Goal: Information Seeking & Learning: Learn about a topic

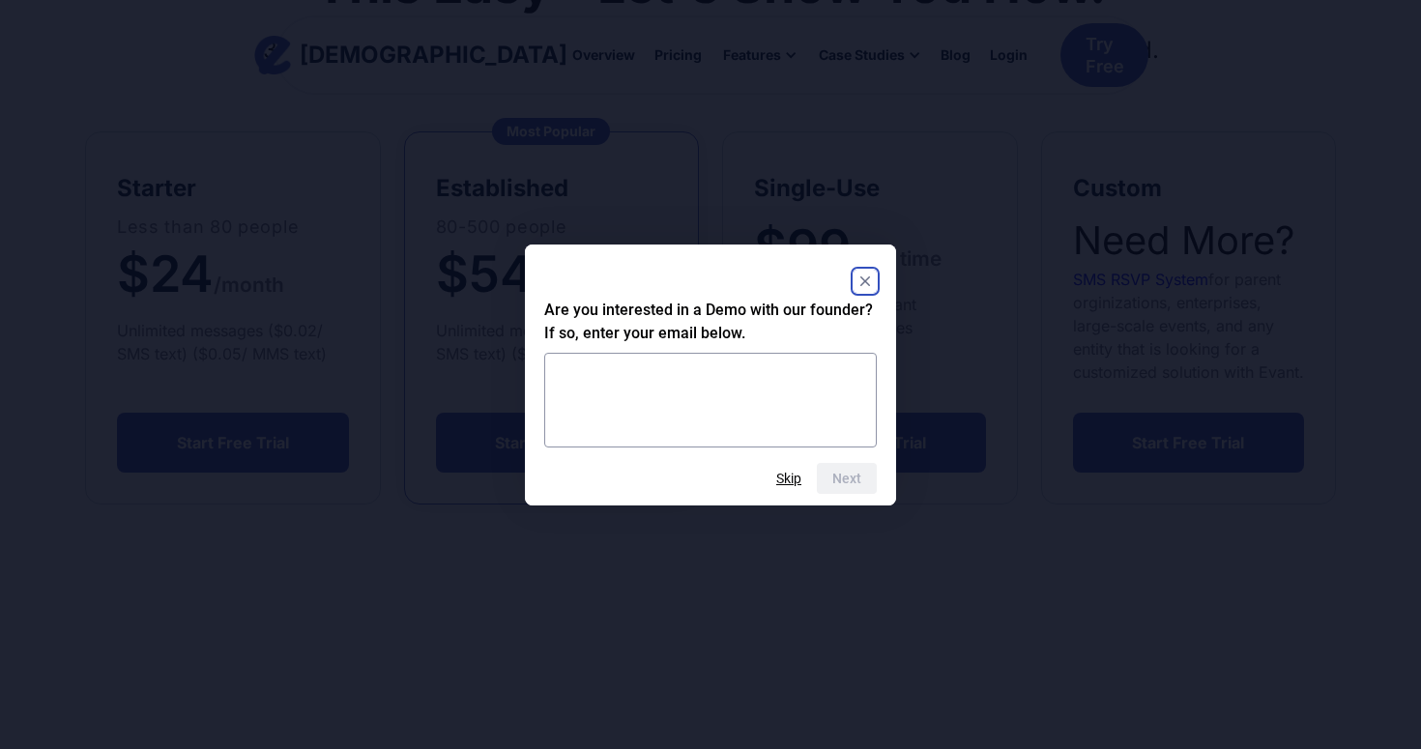
scroll to position [129, 0]
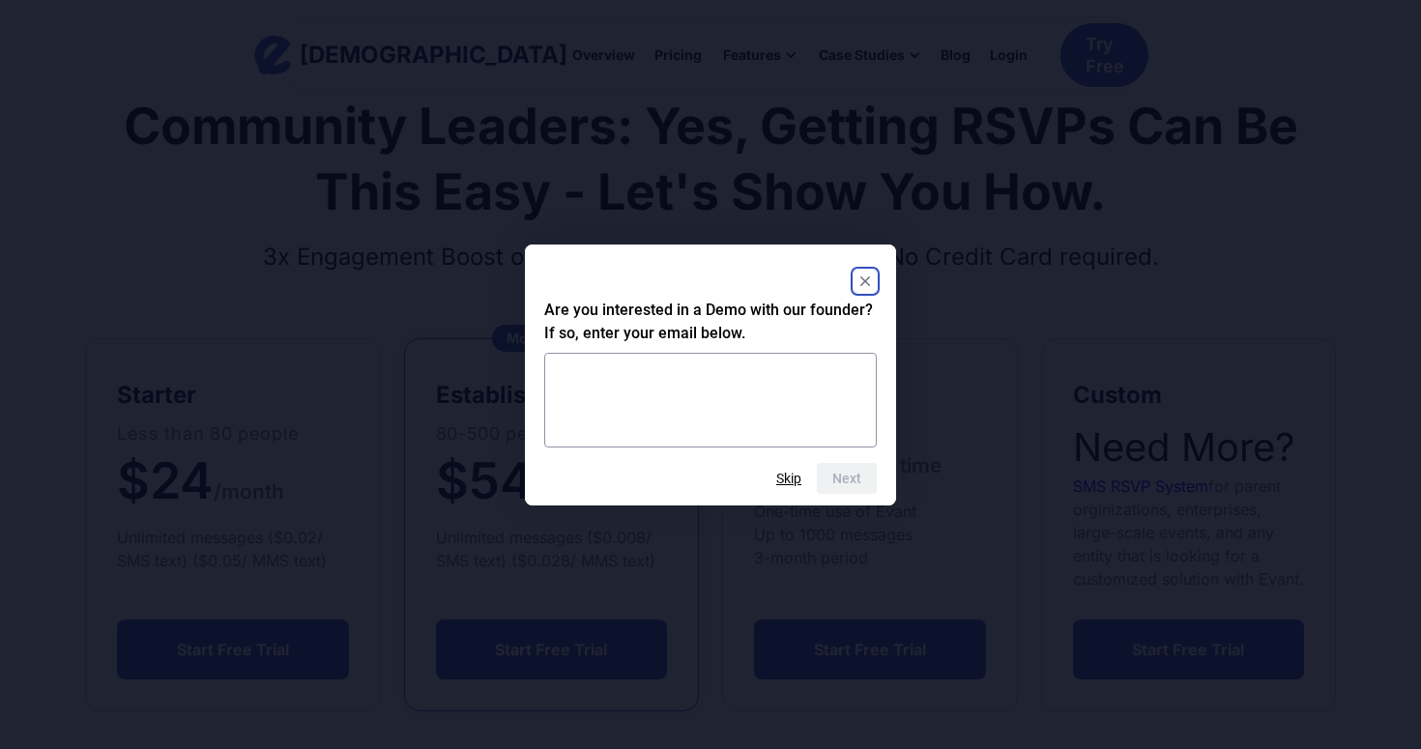
click at [856, 278] on rect "Close" at bounding box center [864, 281] width 23 height 23
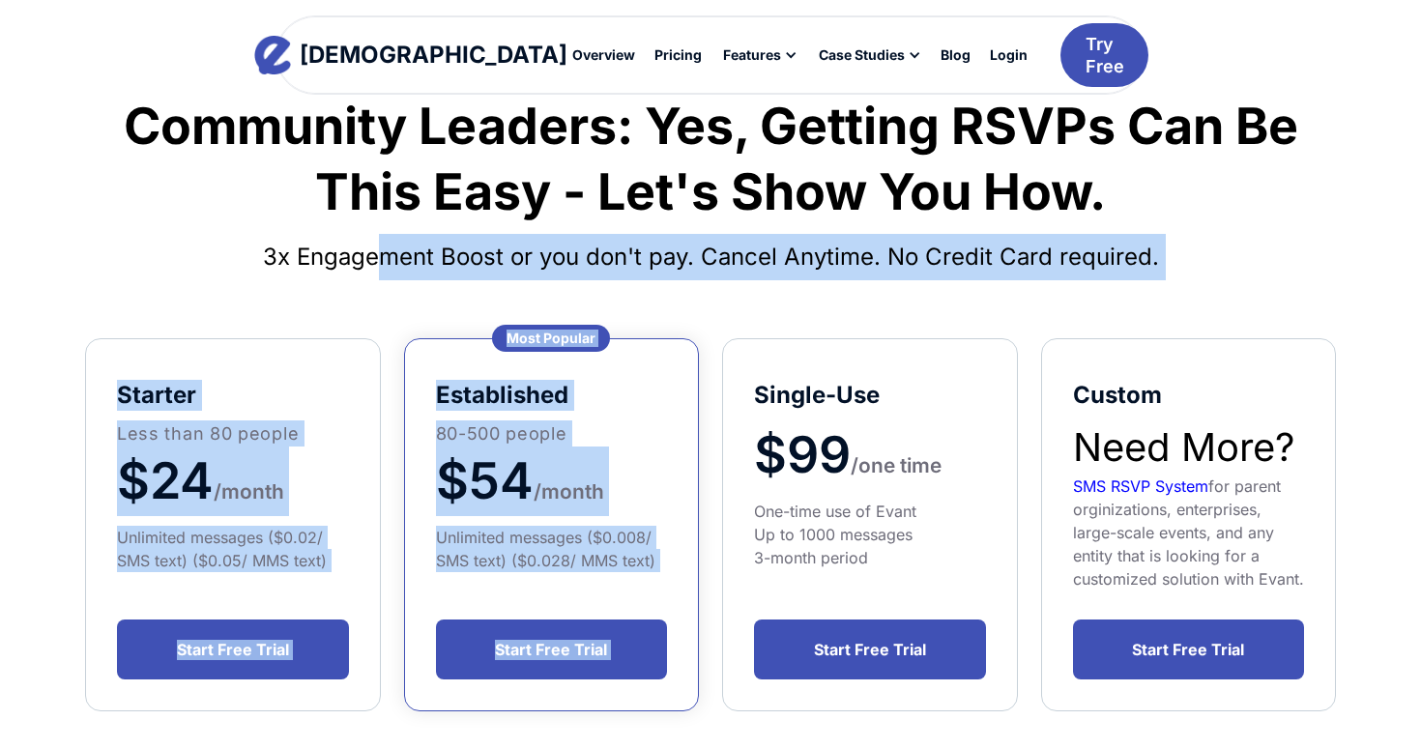
drag, startPoint x: 378, startPoint y: 261, endPoint x: 738, endPoint y: 286, distance: 361.3
click at [738, 286] on div "Community Leaders: Yes, Getting RSVPs Can Be This Easy - Let's Show You How. 3x…" at bounding box center [710, 592] width 1305 height 1133
click at [733, 261] on h4 "3x Engagement Boost or you don't pay. Cancel Anytime. No Credit Card required." at bounding box center [710, 257] width 1250 height 46
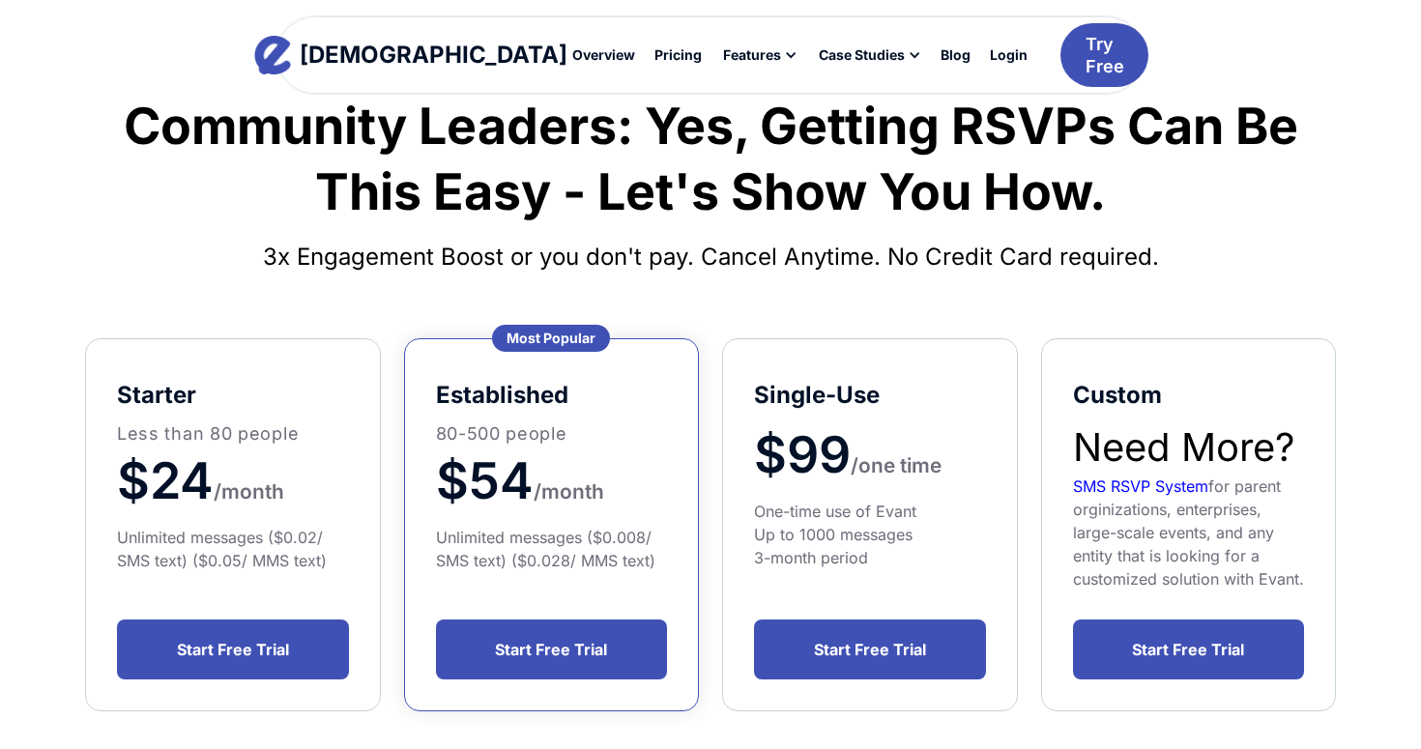
scroll to position [0, 0]
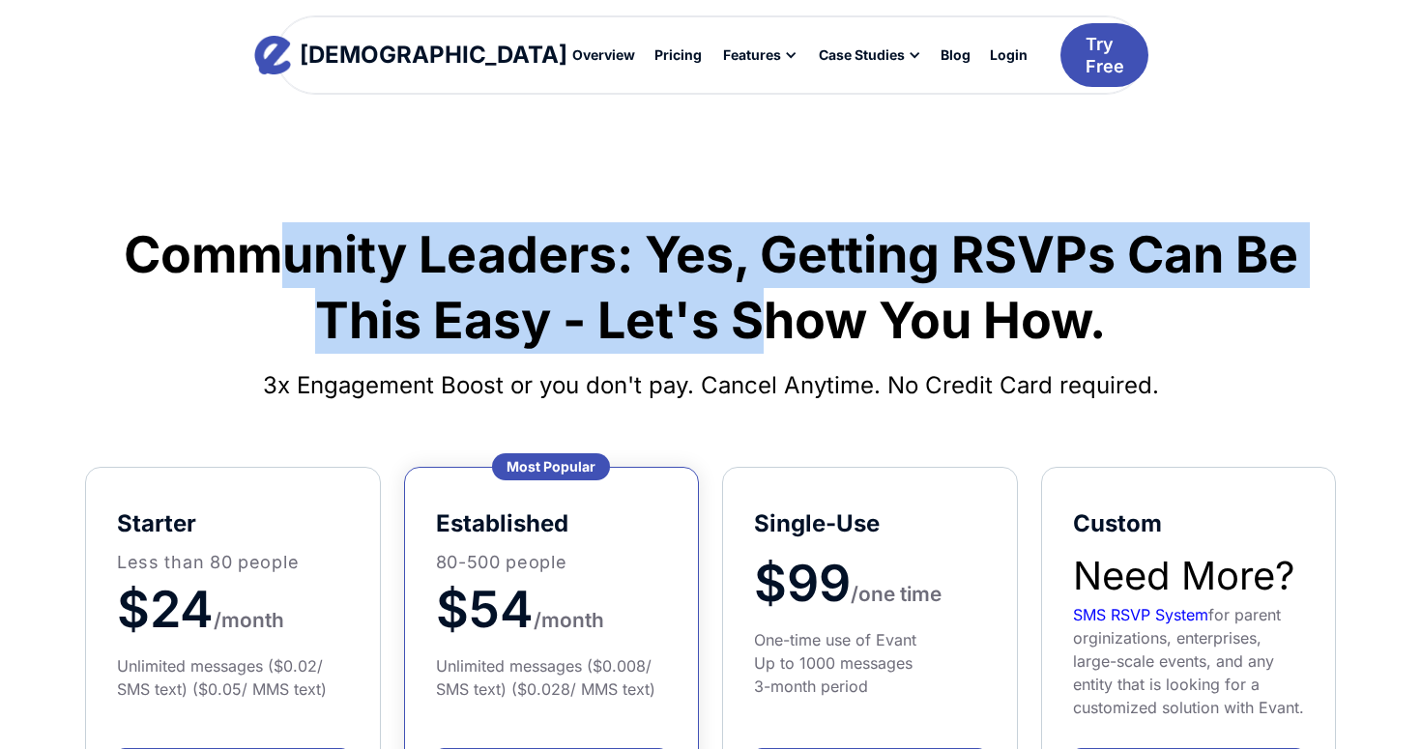
drag, startPoint x: 268, startPoint y: 255, endPoint x: 755, endPoint y: 321, distance: 491.4
click at [755, 321] on h1 "Community Leaders: Yes, Getting RSVPs Can Be This Easy - Let's Show You How." at bounding box center [710, 287] width 1250 height 130
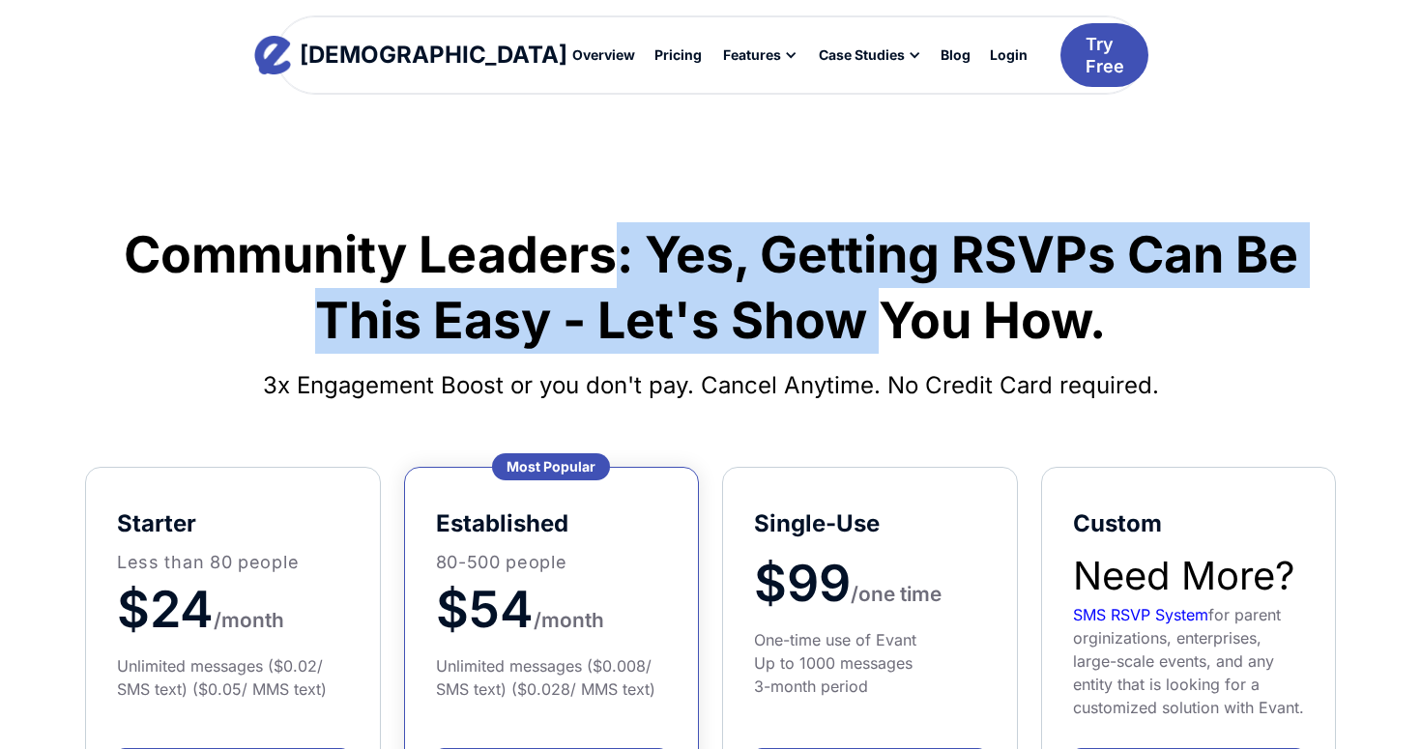
drag, startPoint x: 875, startPoint y: 327, endPoint x: 617, endPoint y: 258, distance: 266.0
click at [617, 258] on h1 "Community Leaders: Yes, Getting RSVPs Can Be This Easy - Let's Show You How." at bounding box center [710, 287] width 1250 height 130
click at [622, 257] on h1 "Community Leaders: Yes, Getting RSVPs Can Be This Easy - Let's Show You How." at bounding box center [710, 287] width 1250 height 130
drag, startPoint x: 554, startPoint y: 256, endPoint x: 794, endPoint y: 309, distance: 246.4
click at [794, 309] on h1 "Community Leaders: Yes, Getting RSVPs Can Be This Easy - Let's Show You How." at bounding box center [710, 287] width 1250 height 130
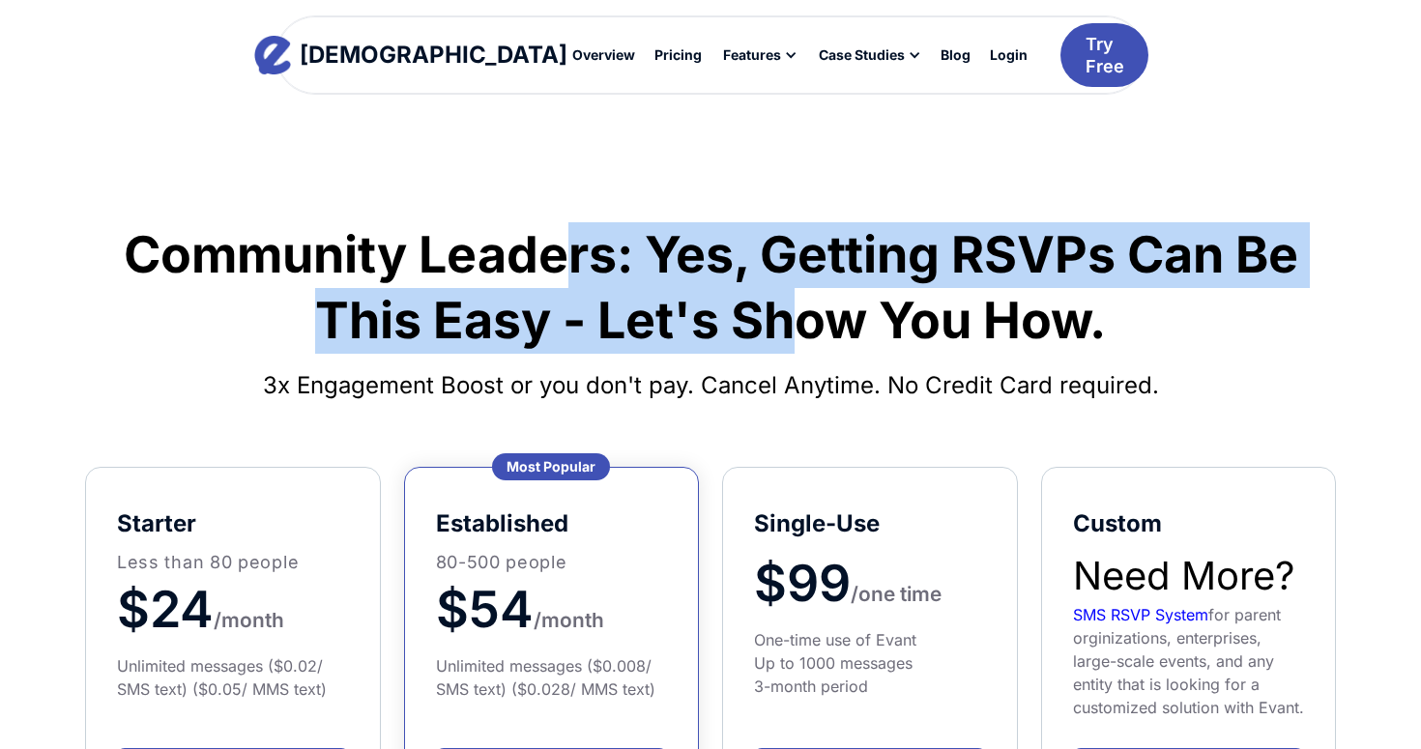
click at [794, 309] on h1 "Community Leaders: Yes, Getting RSVPs Can Be This Easy - Let's Show You How." at bounding box center [710, 287] width 1250 height 130
drag, startPoint x: 860, startPoint y: 315, endPoint x: 643, endPoint y: 242, distance: 229.5
click at [643, 242] on h1 "Community Leaders: Yes, Getting RSVPs Can Be This Easy - Let's Show You How." at bounding box center [710, 287] width 1250 height 130
drag, startPoint x: 597, startPoint y: 248, endPoint x: 847, endPoint y: 315, distance: 258.1
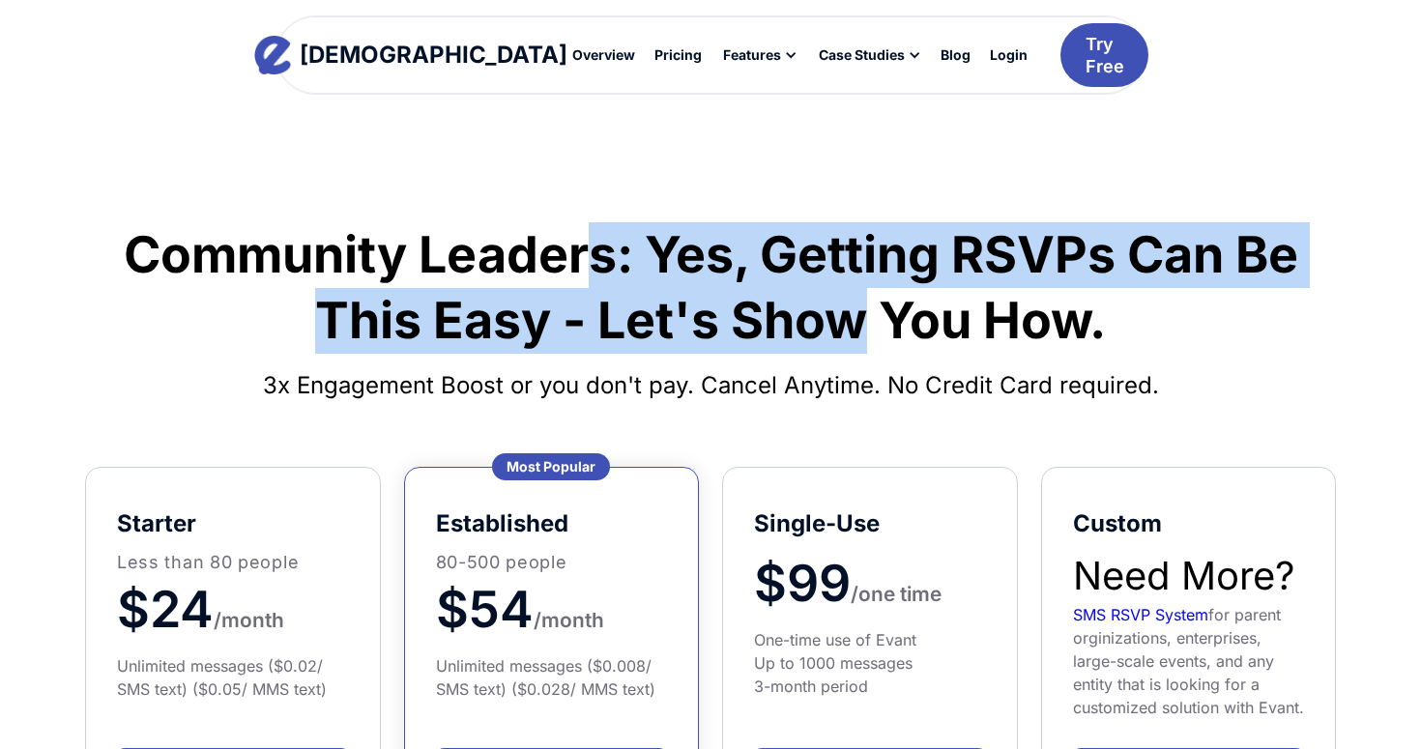
click at [847, 315] on h1 "Community Leaders: Yes, Getting RSVPs Can Be This Easy - Let's Show You How." at bounding box center [710, 287] width 1250 height 130
drag, startPoint x: 813, startPoint y: 318, endPoint x: 626, endPoint y: 259, distance: 195.6
click at [624, 259] on h1 "Community Leaders: Yes, Getting RSVPs Can Be This Easy - Let's Show You How." at bounding box center [710, 287] width 1250 height 130
click at [626, 259] on h1 "Community Leaders: Yes, Getting RSVPs Can Be This Easy - Let's Show You How." at bounding box center [710, 287] width 1250 height 130
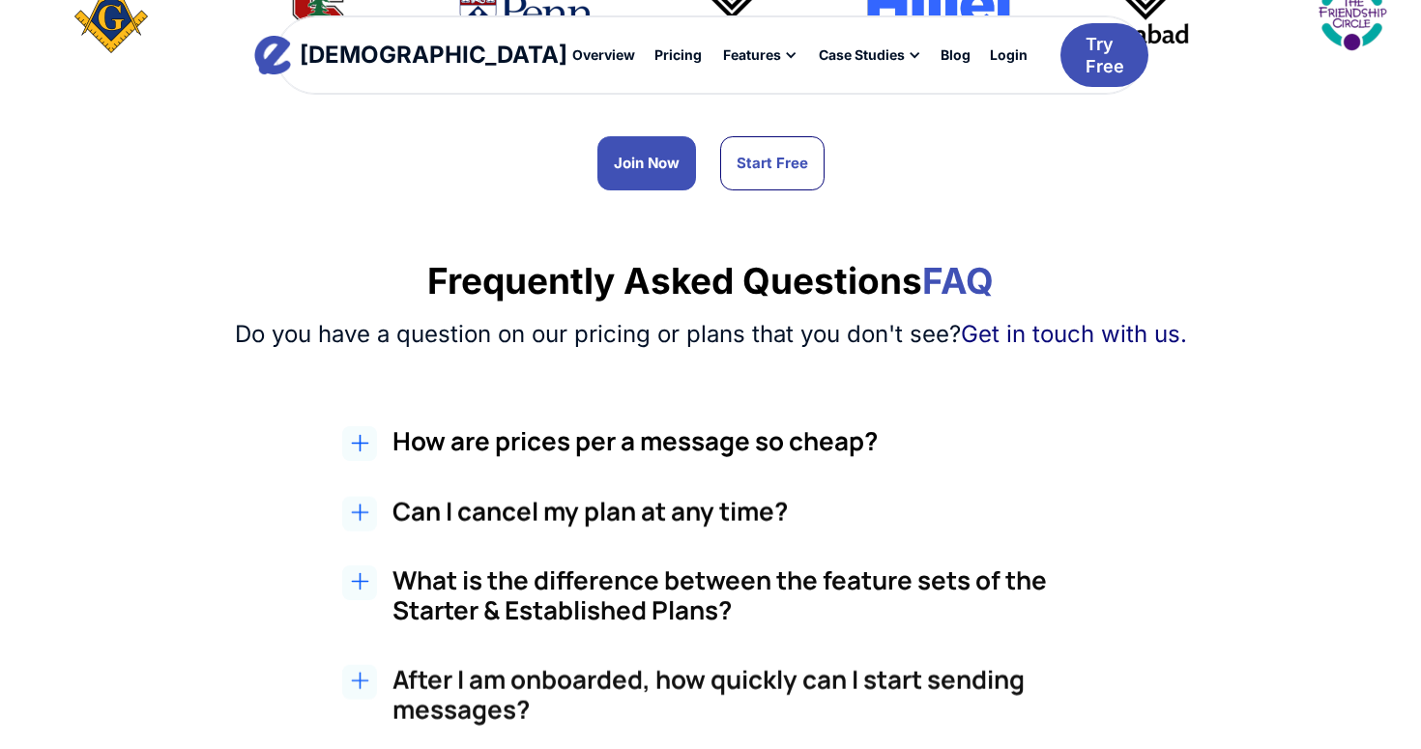
scroll to position [1491, 0]
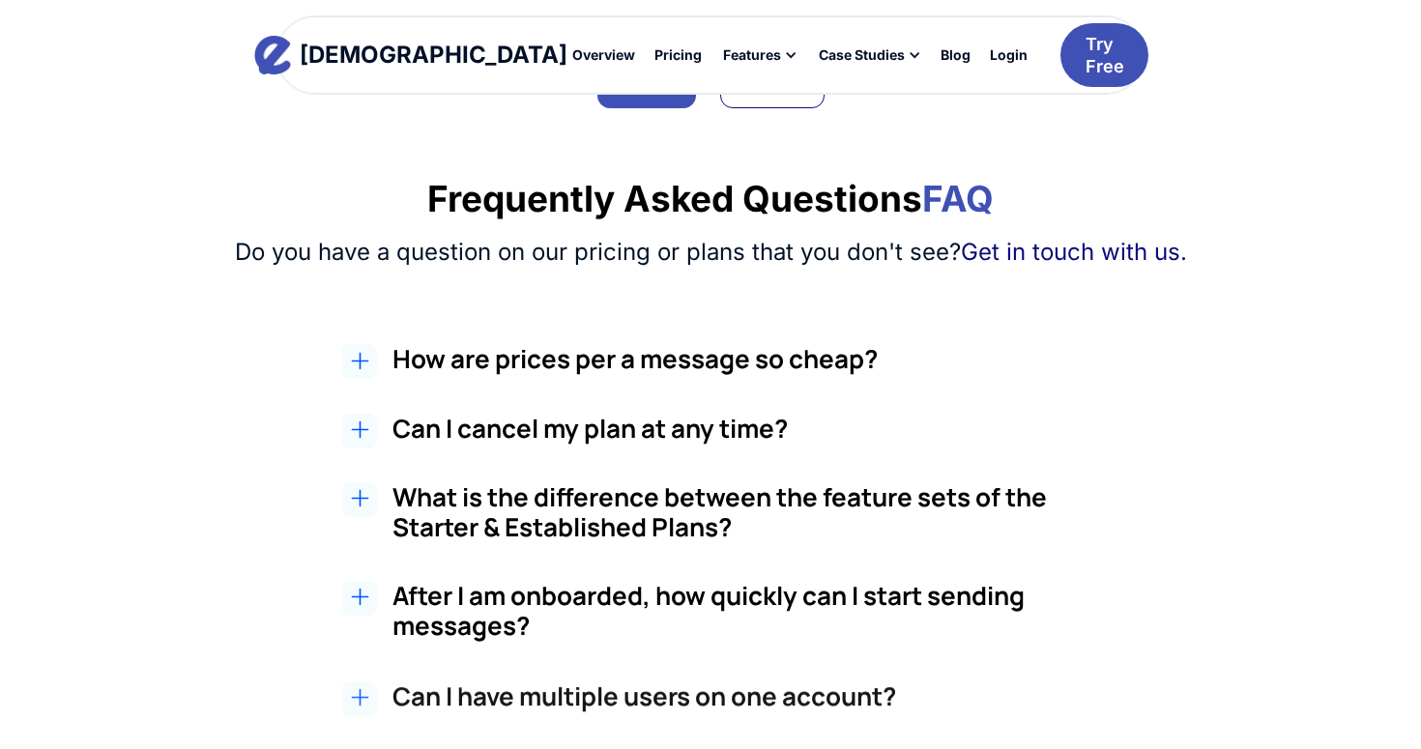
click at [661, 357] on h2 "How are prices per a message so cheap?" at bounding box center [755, 359] width 726 height 30
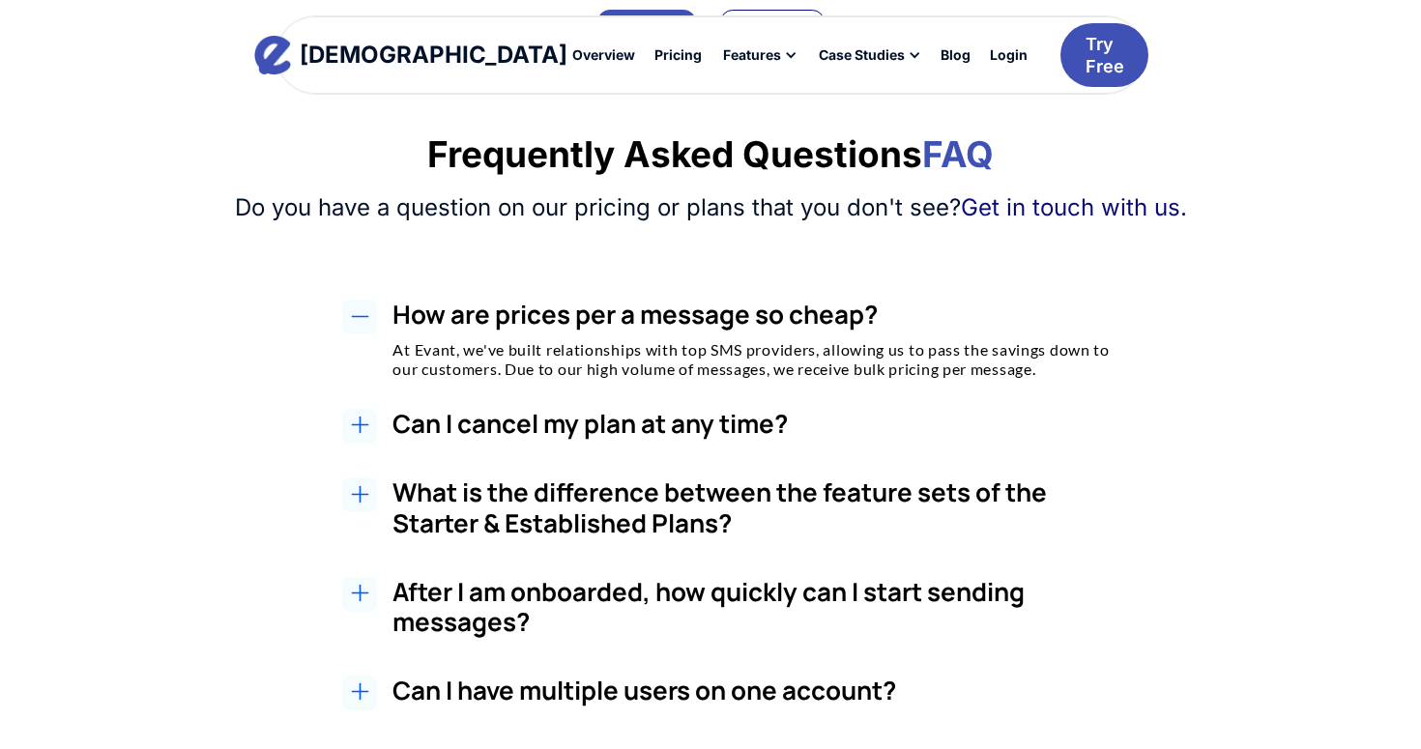
scroll to position [1609, 0]
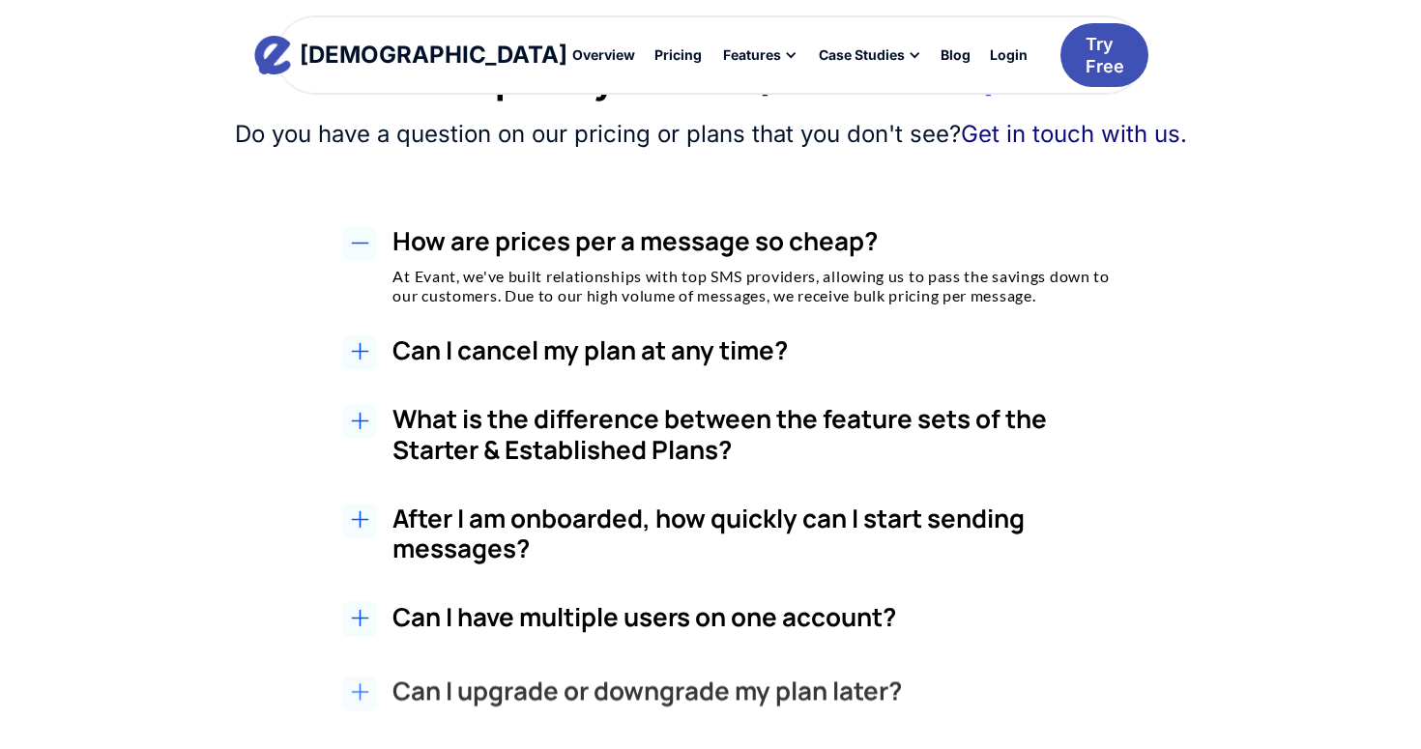
click at [522, 343] on h3 "Can I cancel my plan at any time?" at bounding box center [755, 350] width 726 height 30
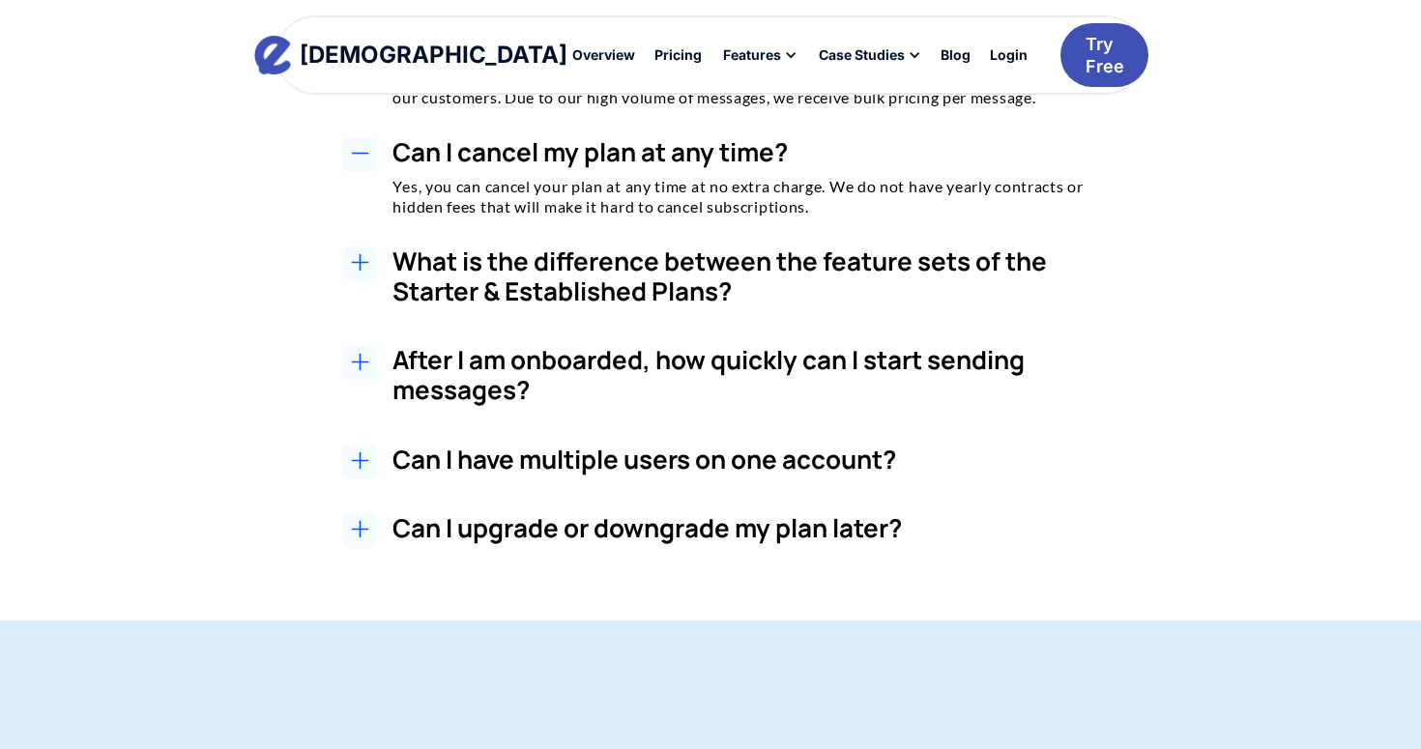
scroll to position [1897, 0]
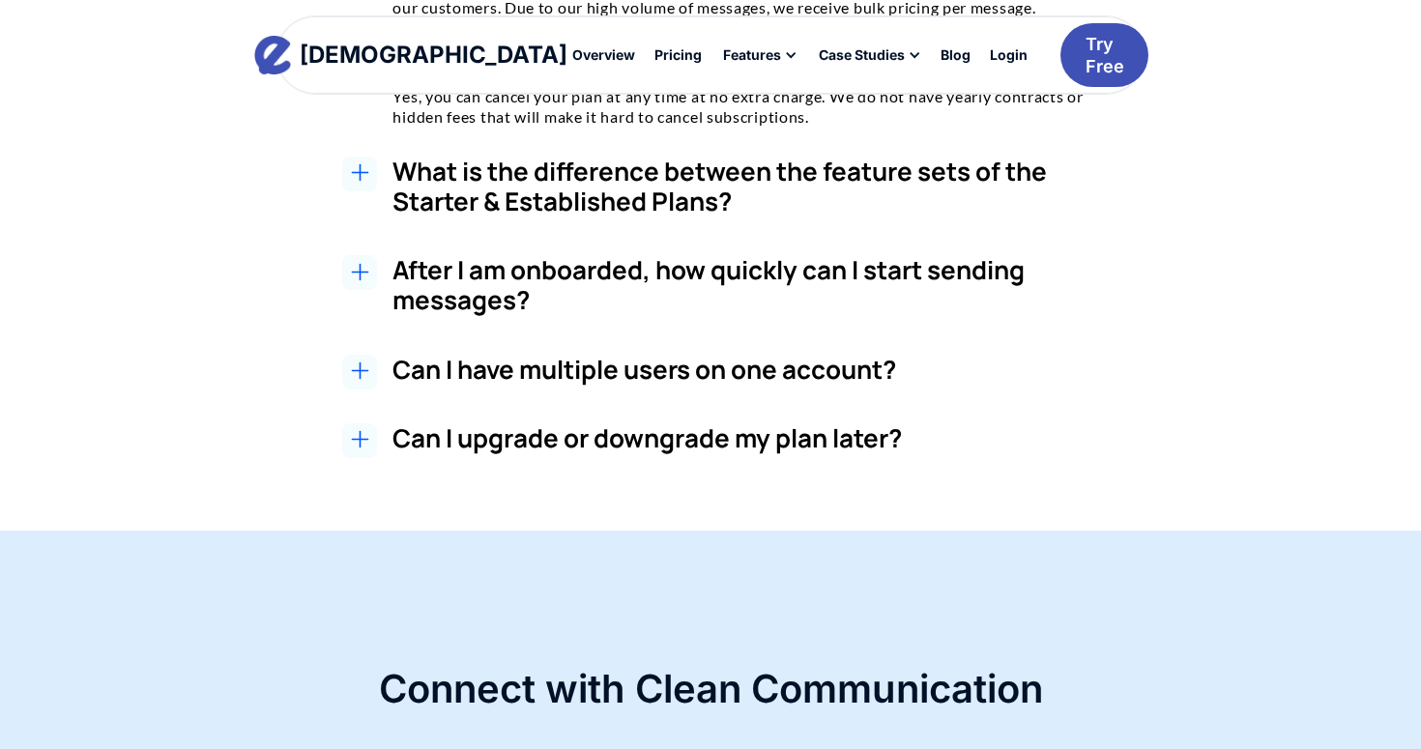
click at [491, 367] on h3 "Can I have multiple users on one account?" at bounding box center [755, 370] width 726 height 30
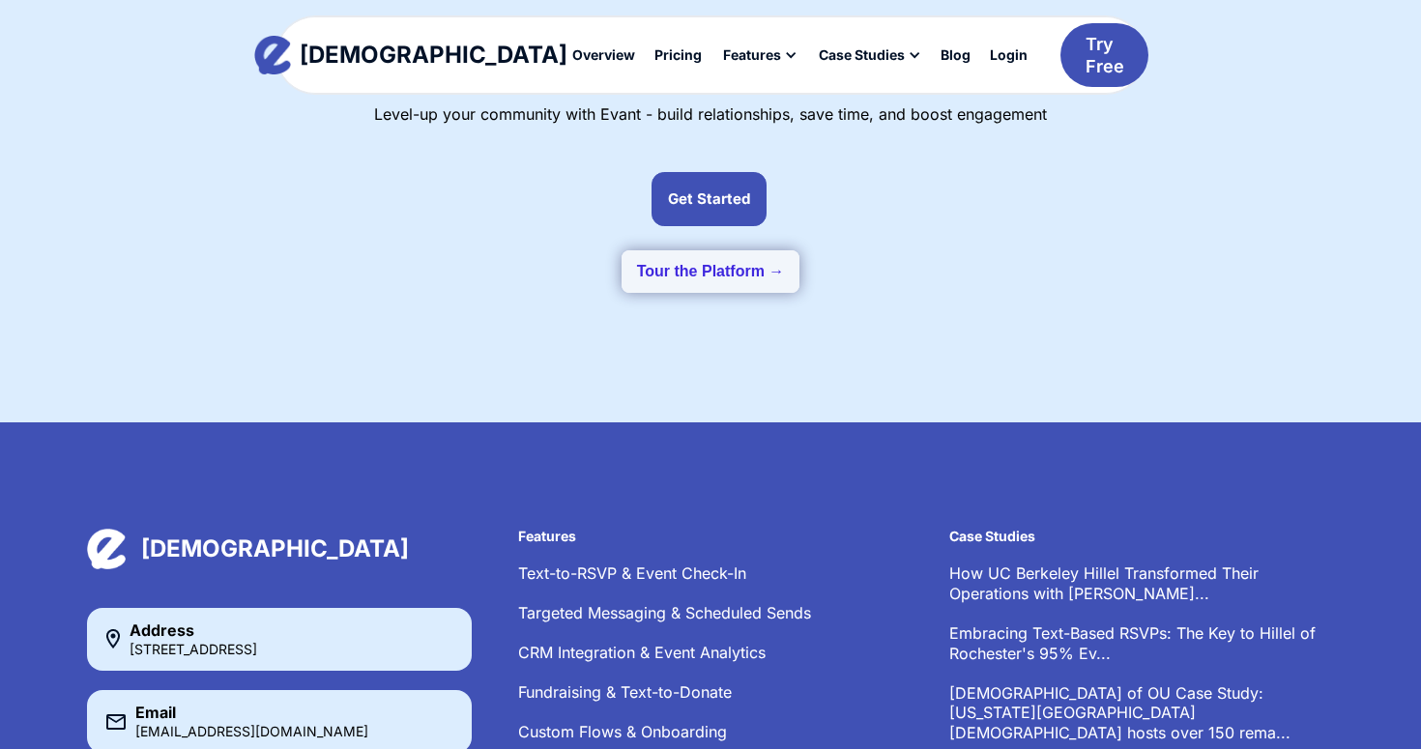
scroll to position [2568, 0]
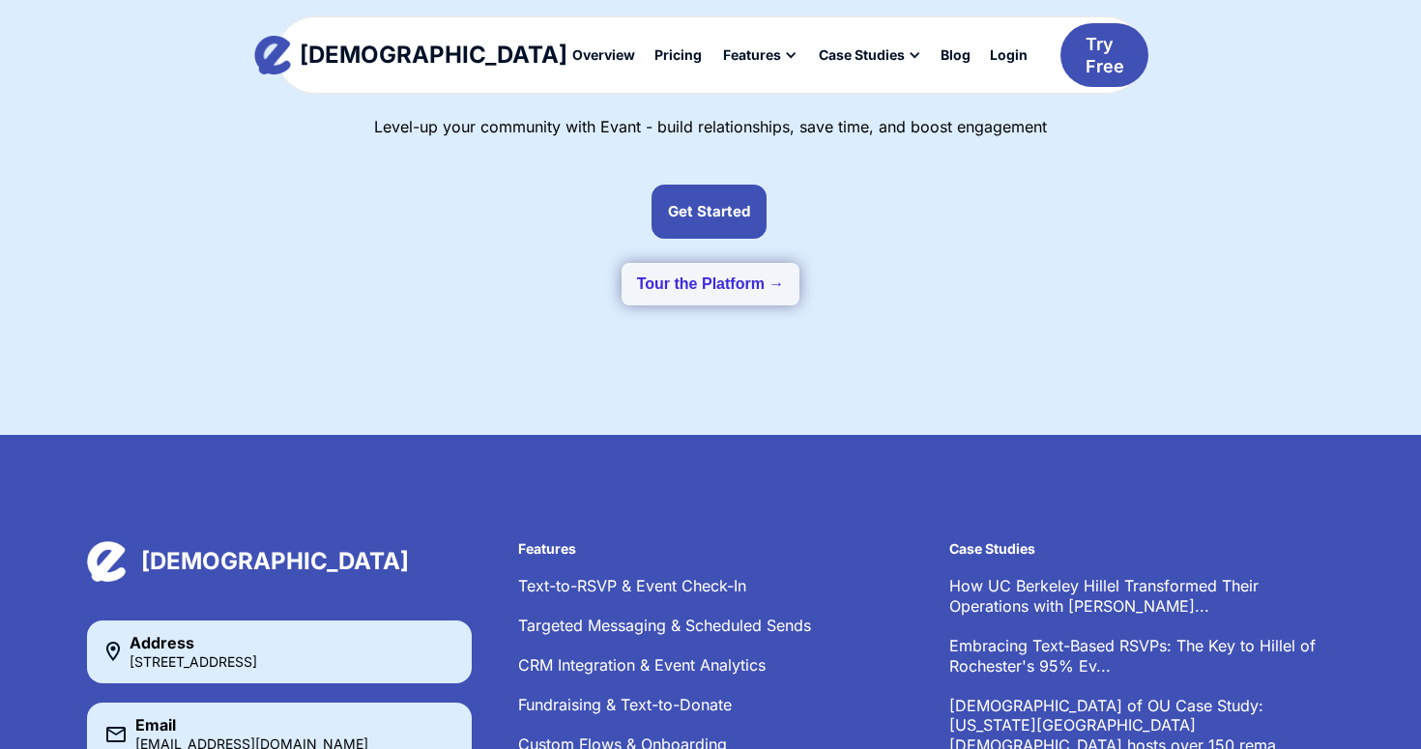
click at [697, 285] on button "Tour the Platform →" at bounding box center [710, 284] width 179 height 43
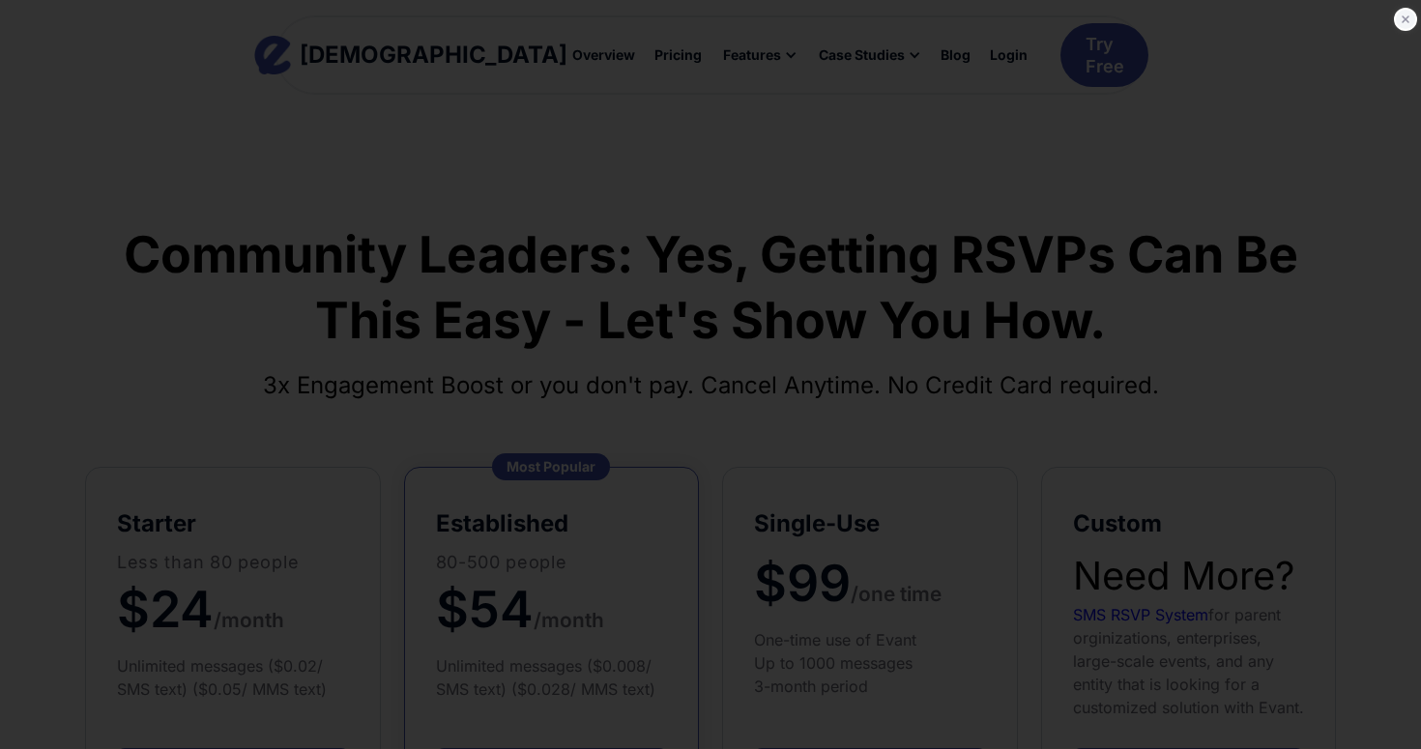
scroll to position [0, 0]
click at [1401, 16] on icon at bounding box center [1404, 19] width 19 height 19
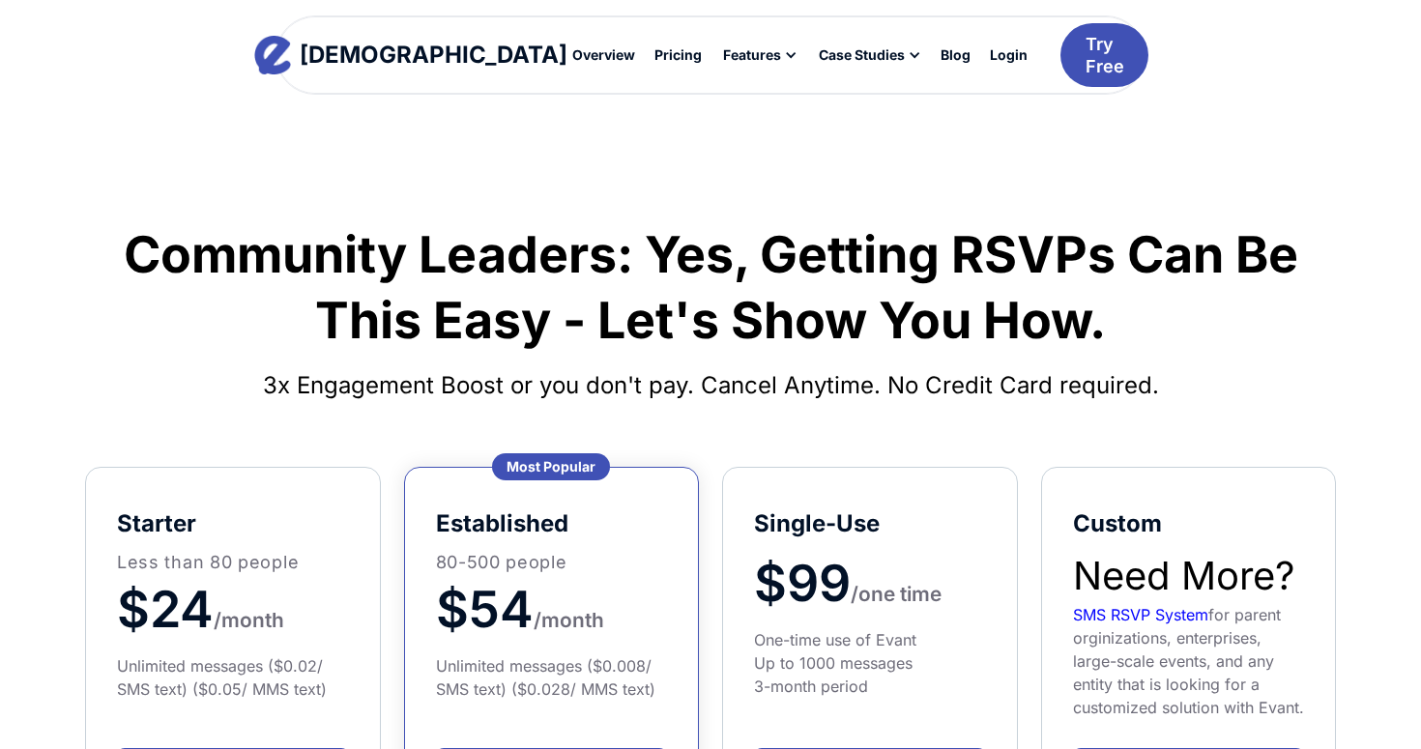
scroll to position [339, 0]
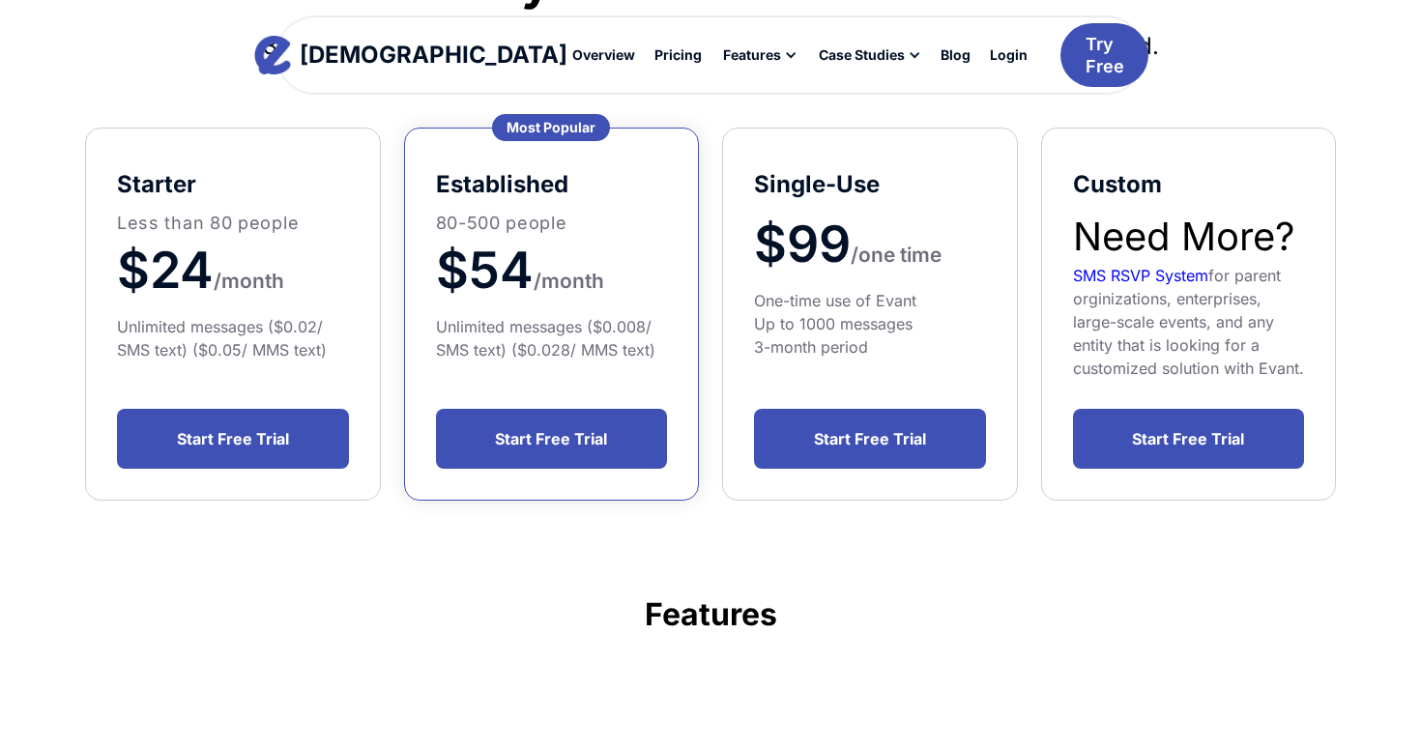
click at [701, 421] on div "starter Less than 80 people $24 /month Unlimited messages ($0.02/ SMS text) ($0…" at bounding box center [710, 314] width 1250 height 373
click at [578, 274] on span "month" at bounding box center [572, 281] width 63 height 24
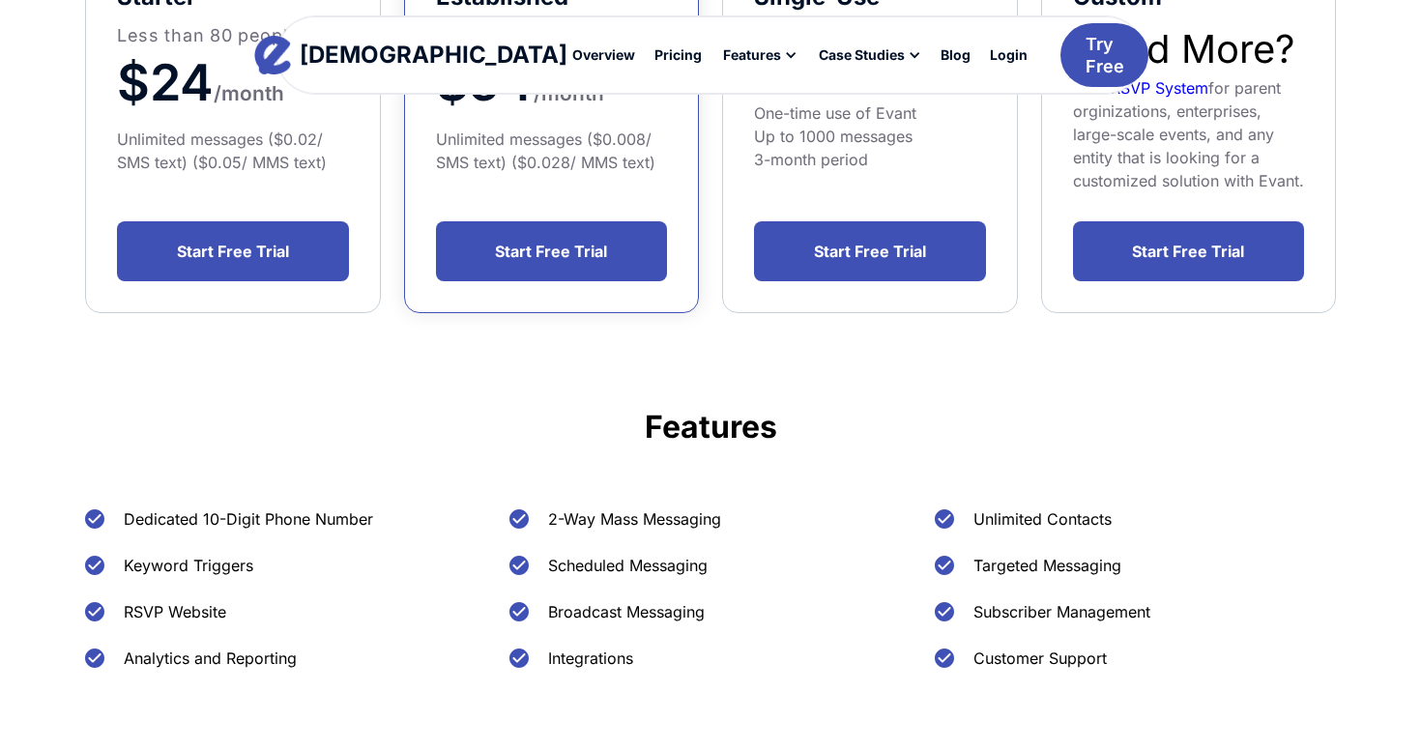
scroll to position [599, 0]
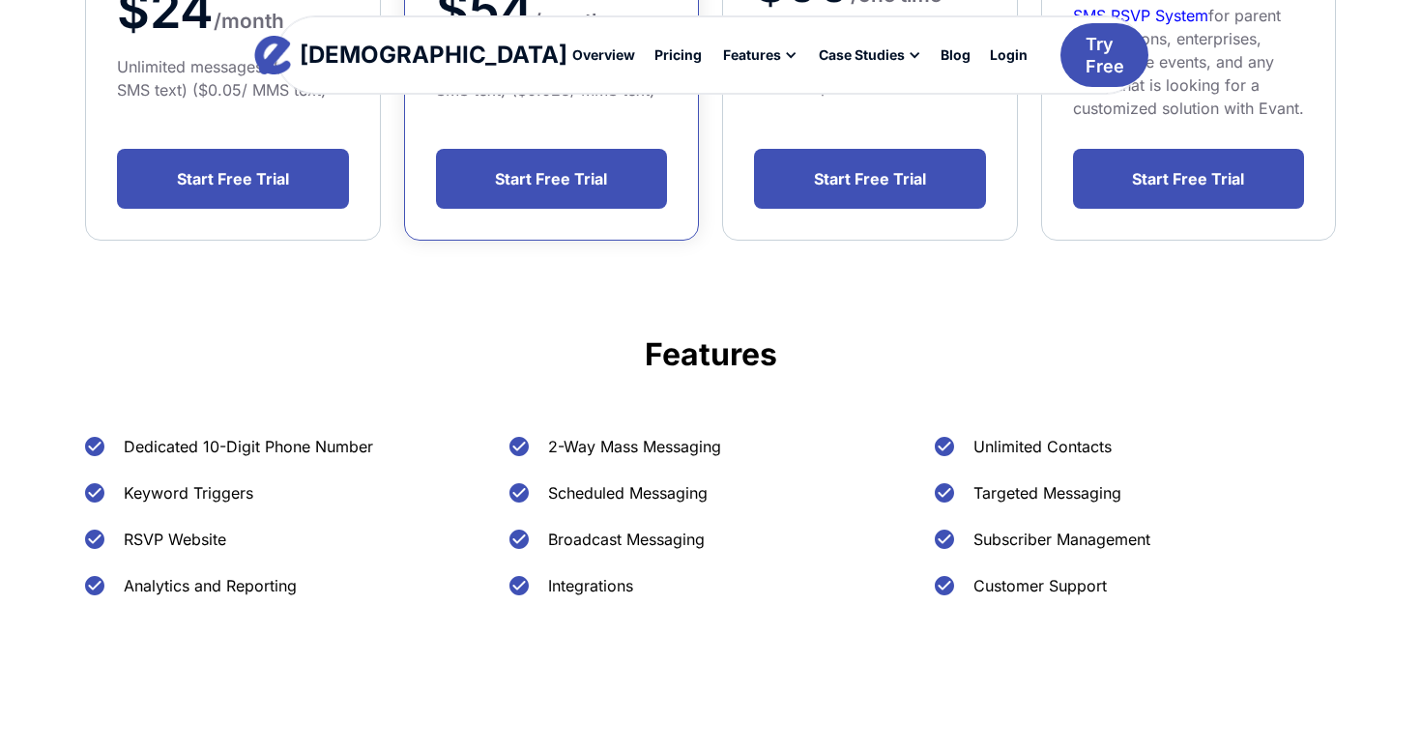
click at [231, 89] on div "Evant Overview Pricing Features Text-to-RSVP & Event Check-In Targeted Messagin…" at bounding box center [710, 77] width 1421 height 155
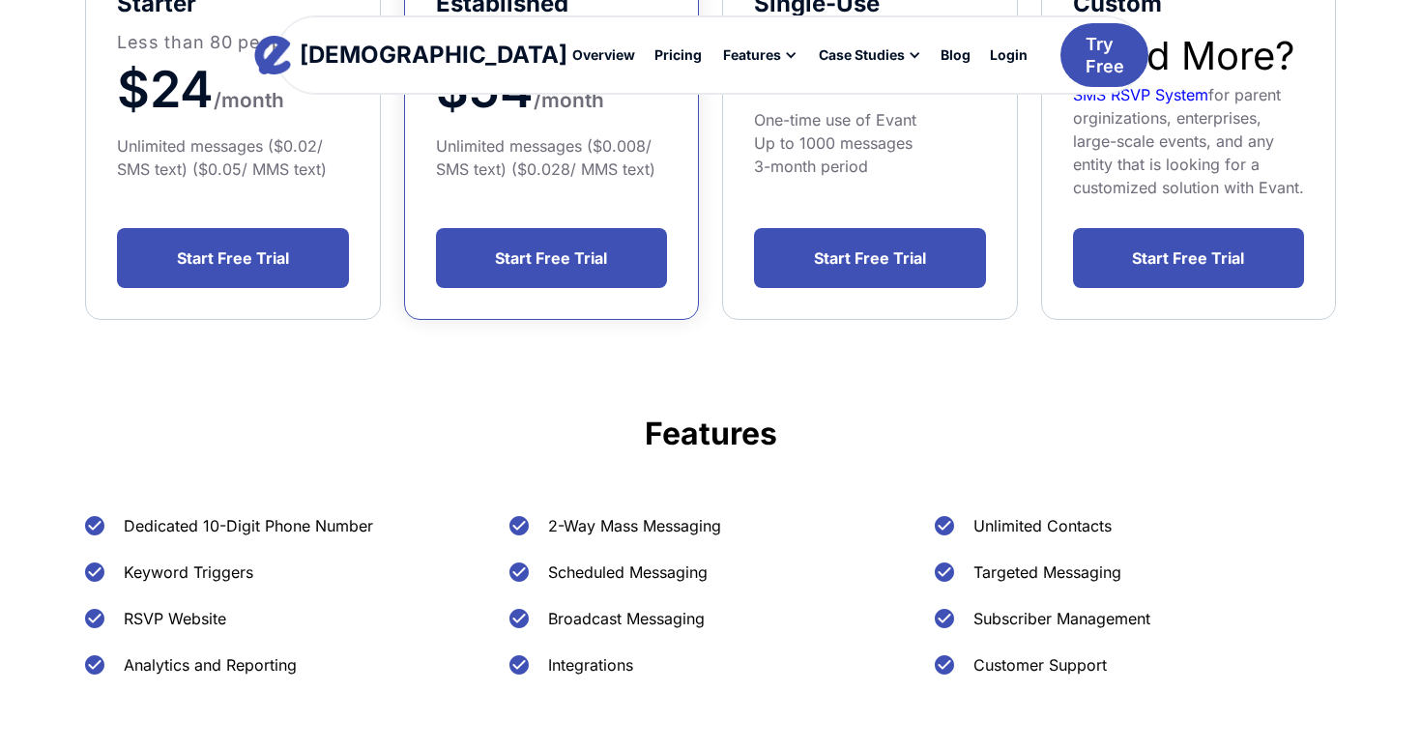
scroll to position [433, 0]
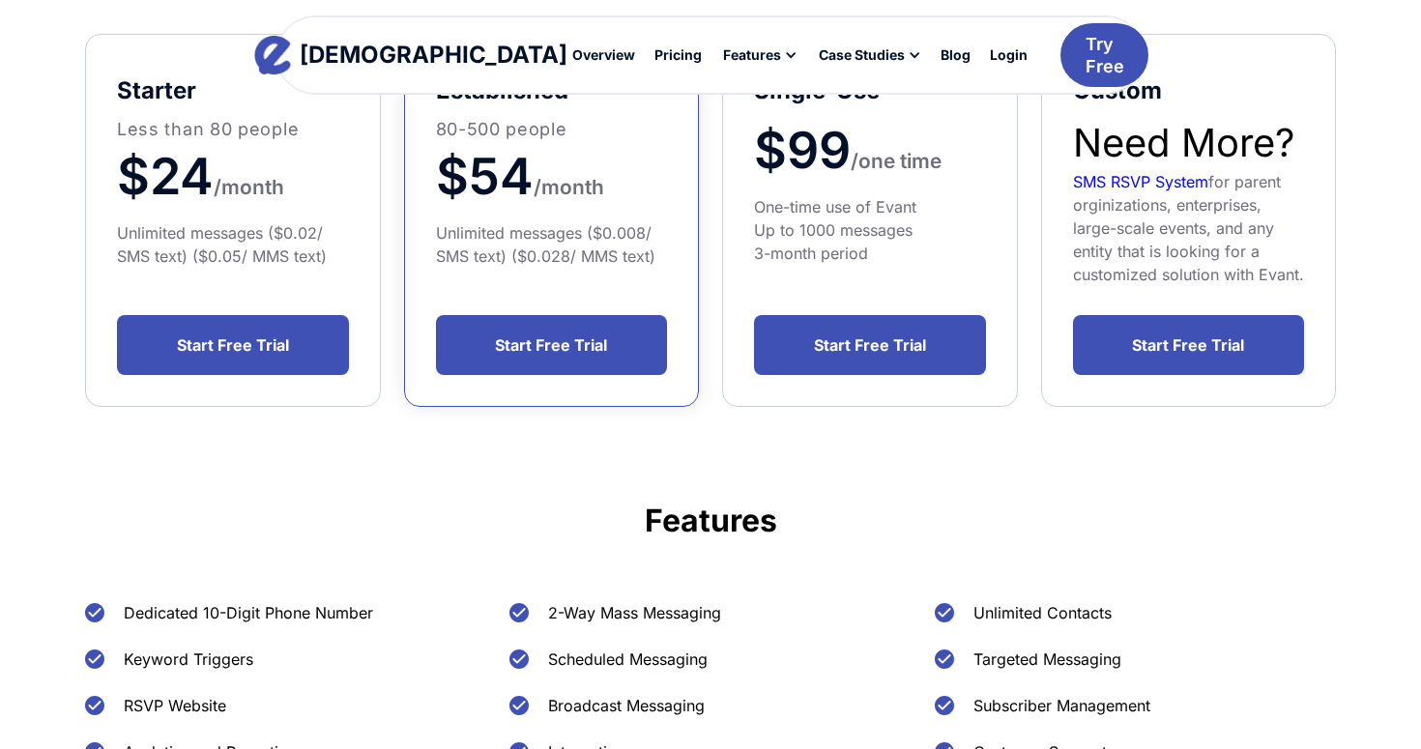
click at [217, 116] on div "Evant Overview Pricing Features Text-to-RSVP & Event Check-In Targeted Messagin…" at bounding box center [710, 77] width 1421 height 155
click at [214, 187] on span "$24" at bounding box center [165, 176] width 97 height 61
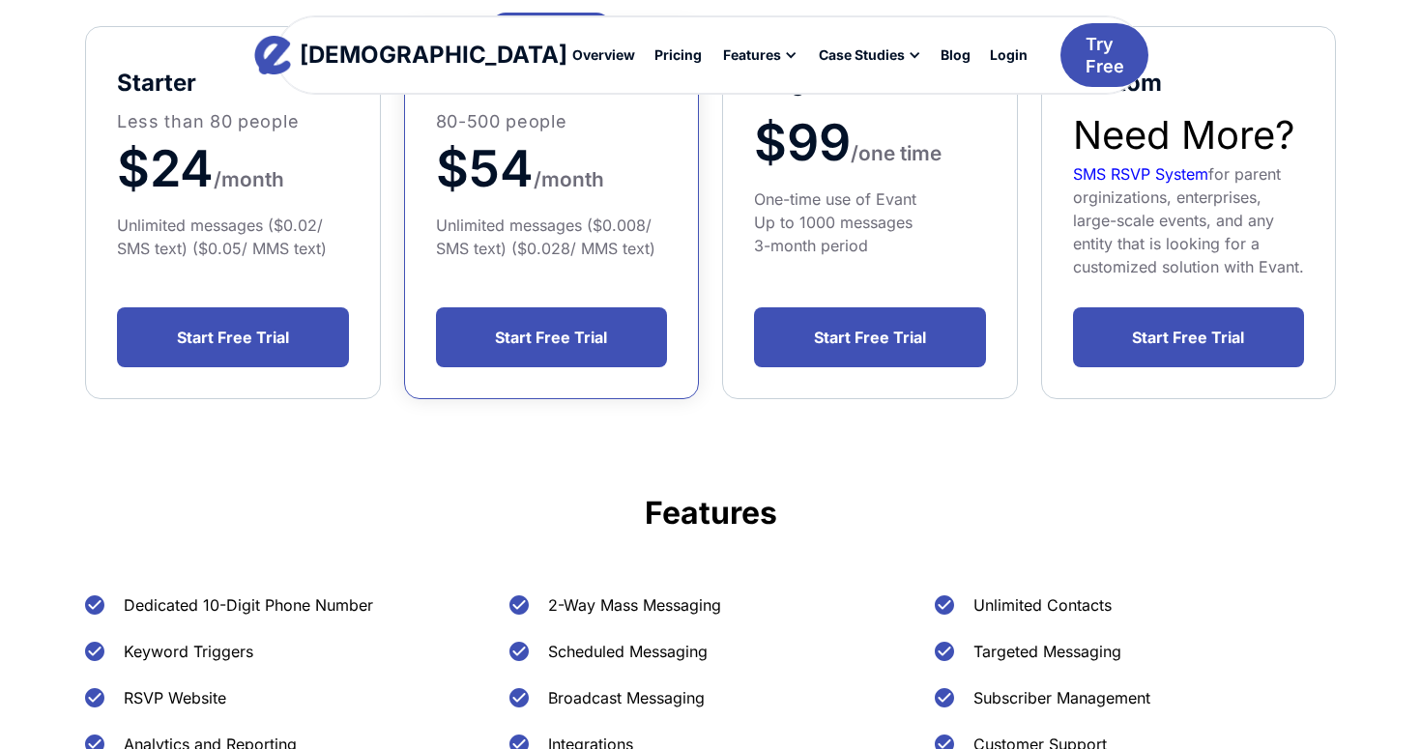
scroll to position [621, 0]
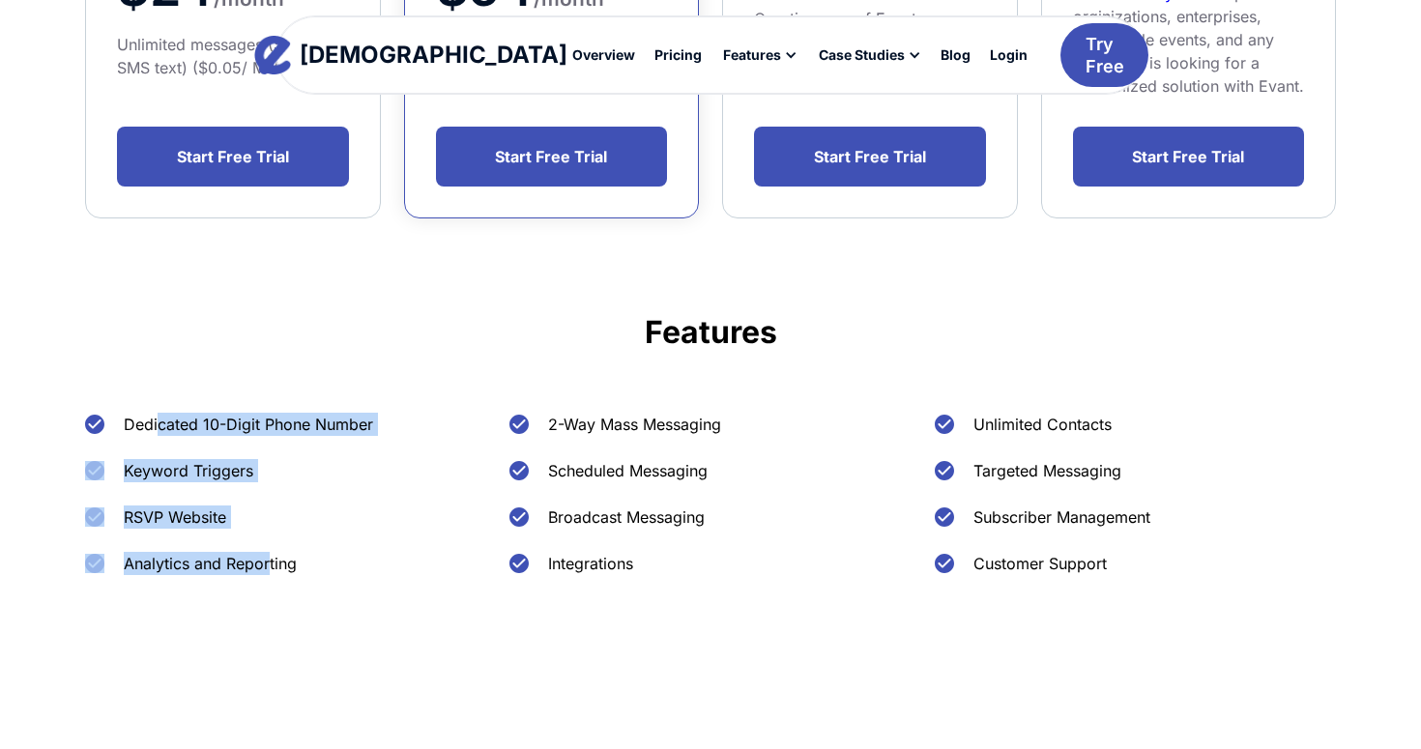
drag, startPoint x: 161, startPoint y: 423, endPoint x: 269, endPoint y: 570, distance: 181.9
click at [269, 570] on div "Dedicated 10-Digit Phone Number Keyword Triggers RSVP Website Analytics and Rep…" at bounding box center [285, 506] width 401 height 186
click at [269, 570] on div "Analytics and Reporting" at bounding box center [210, 563] width 173 height 23
